Goal: Check status

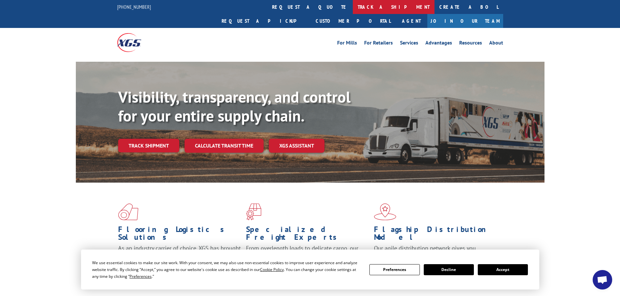
click at [353, 4] on link "track a shipment" at bounding box center [394, 7] width 82 height 14
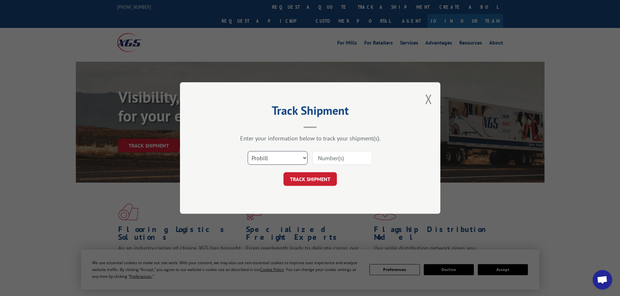
click at [303, 157] on select "Select category... Probill BOL PO" at bounding box center [278, 158] width 60 height 14
select select "bol"
click at [248, 151] on select "Select category... Probill BOL PO" at bounding box center [278, 158] width 60 height 14
click at [334, 159] on input at bounding box center [342, 158] width 60 height 14
paste input "6100053214"
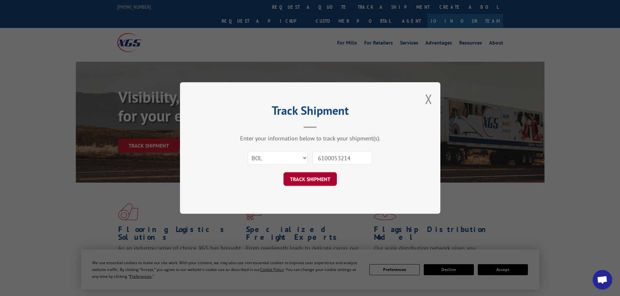
type input "6100053214"
click at [321, 175] on button "TRACK SHIPMENT" at bounding box center [309, 179] width 53 height 14
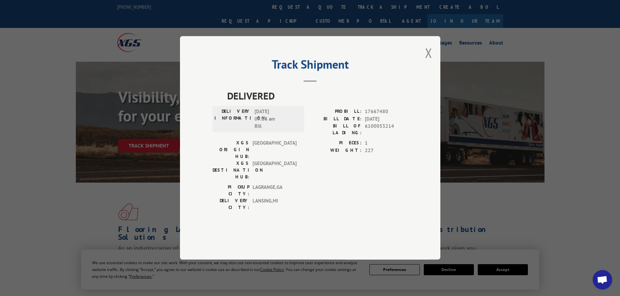
click at [574, 202] on div "Track Shipment DELIVERED DELIVERY INFORMATION: [DATE] 09:08 am [PERSON_NAME]: 1…" at bounding box center [310, 148] width 620 height 296
drag, startPoint x: 262, startPoint y: 145, endPoint x: 255, endPoint y: 145, distance: 6.5
click at [255, 130] on span "[DATE] 09:08 am Bill" at bounding box center [276, 119] width 44 height 22
copy span "Bill"
click at [428, 61] on button "Close modal" at bounding box center [428, 52] width 7 height 17
